Goal: Book appointment/travel/reservation

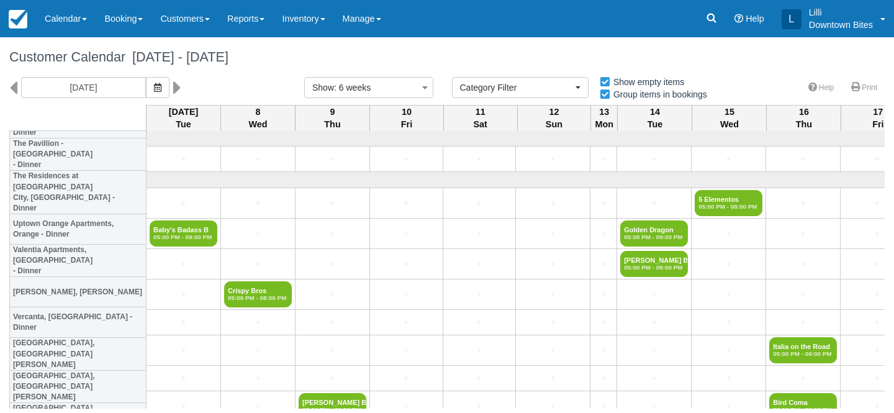
select select
click at [93, 86] on input "10/07/25" at bounding box center [83, 87] width 125 height 21
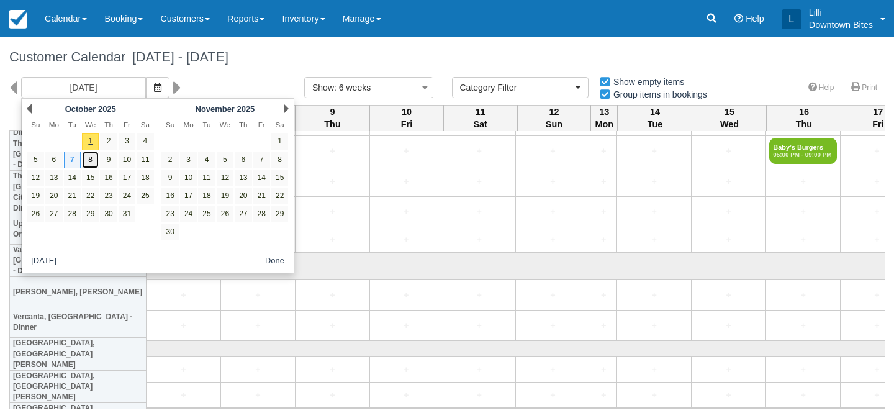
click at [91, 161] on link "8" at bounding box center [90, 159] width 17 height 17
type input "[DATE]"
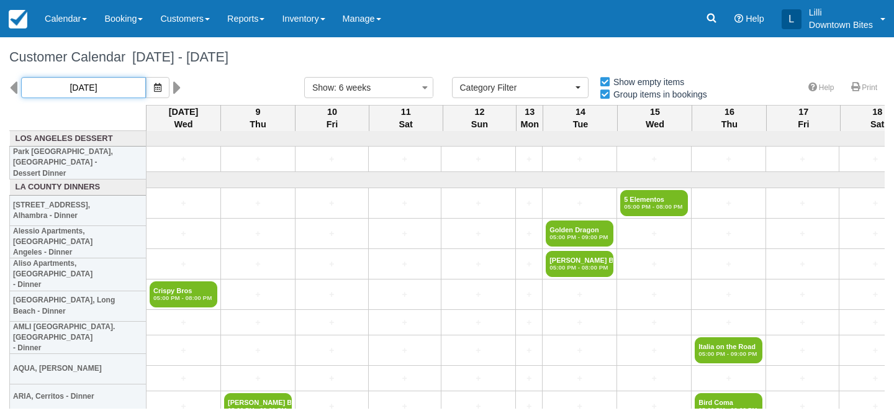
click at [101, 90] on input "[DATE]" at bounding box center [83, 87] width 125 height 21
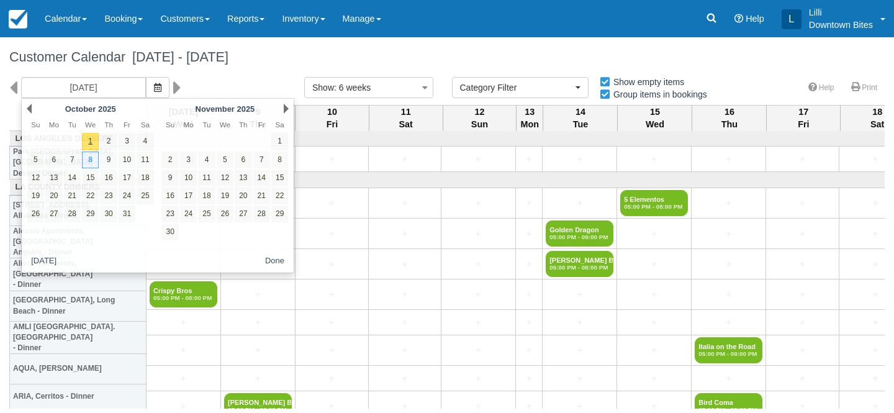
click at [241, 72] on div "Customer Calendar October 08 - November 19 2025" at bounding box center [447, 57] width 894 height 40
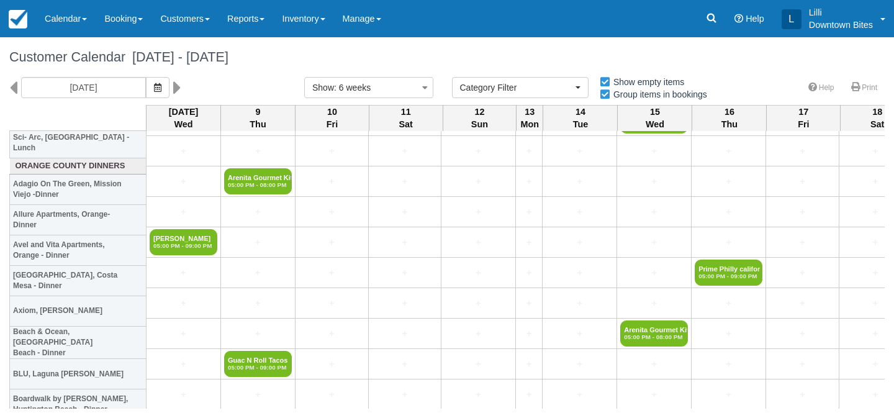
scroll to position [2060, 0]
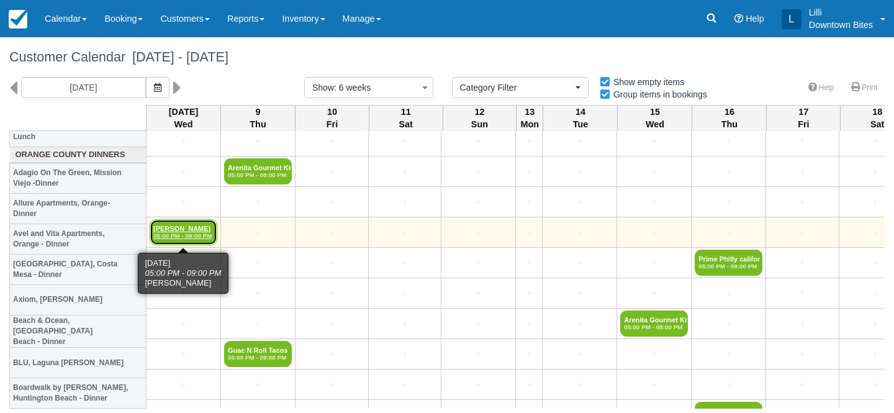
click at [184, 227] on link "Hany Ghaly 05:00 PM - 09:00 PM" at bounding box center [184, 232] width 68 height 26
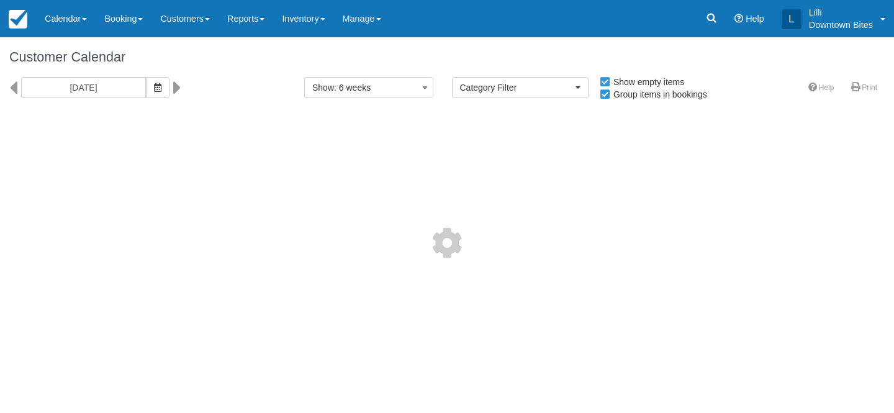
select select
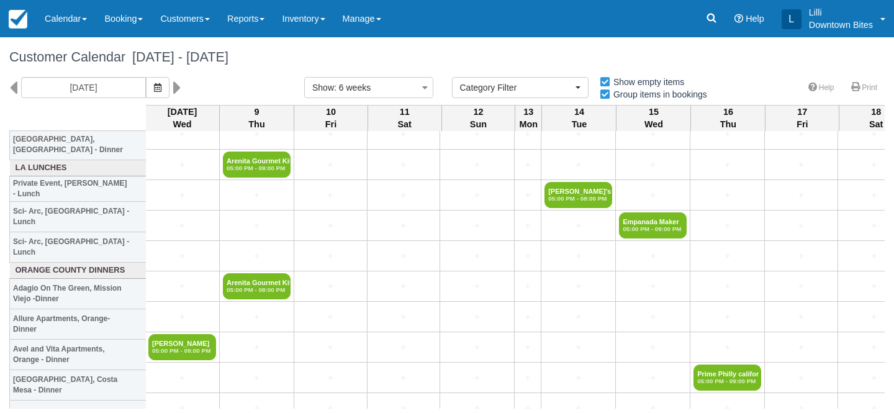
scroll to position [1944, 0]
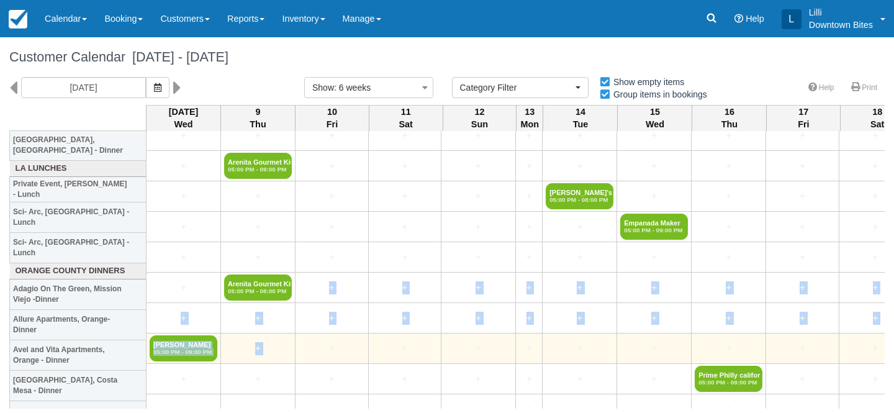
drag, startPoint x: 294, startPoint y: 297, endPoint x: 316, endPoint y: 340, distance: 48.3
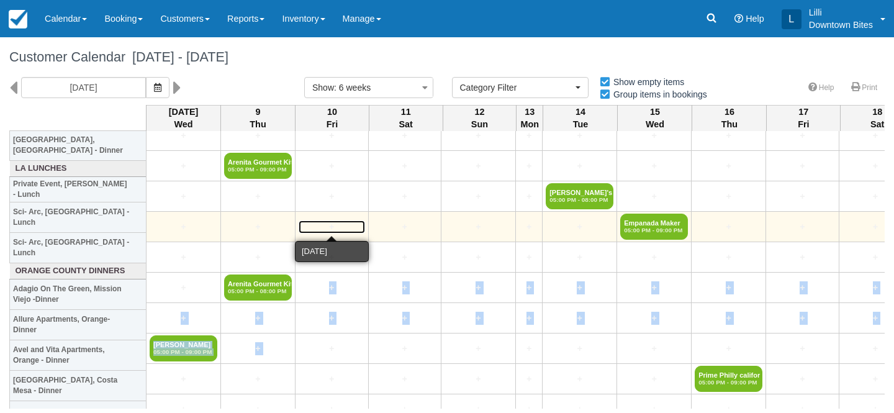
click at [335, 225] on link "+" at bounding box center [332, 226] width 66 height 13
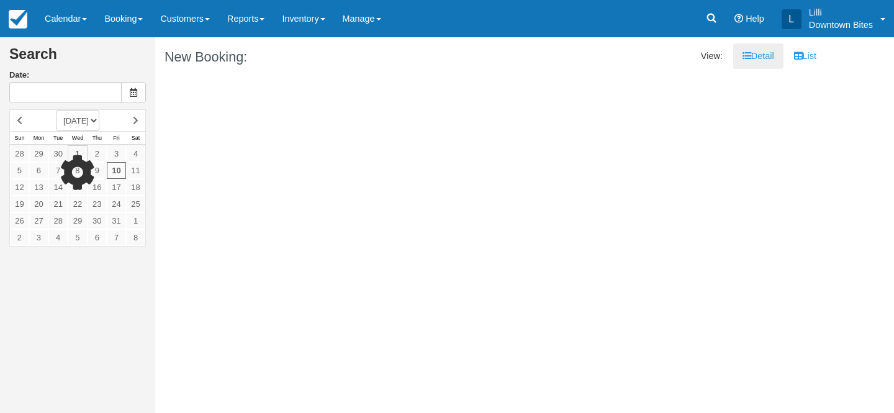
type input "10/10/25"
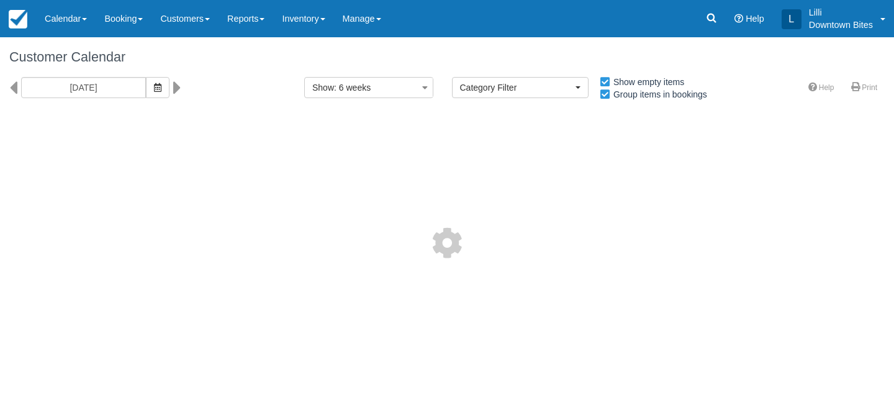
select select
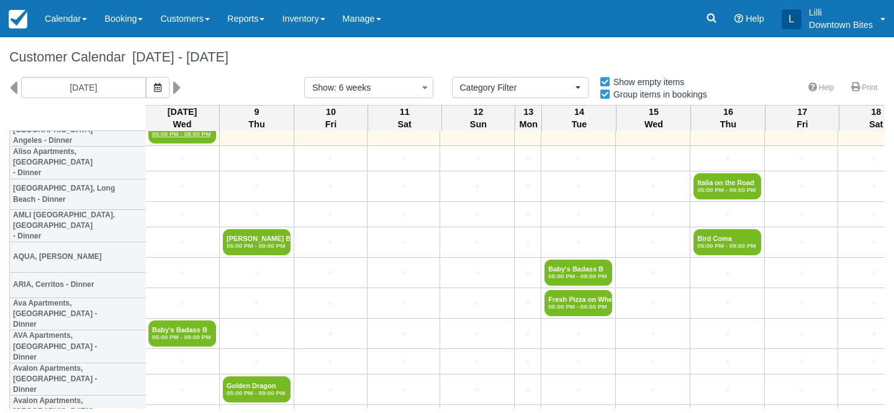
scroll to position [252, 1]
